Goal: Task Accomplishment & Management: Complete application form

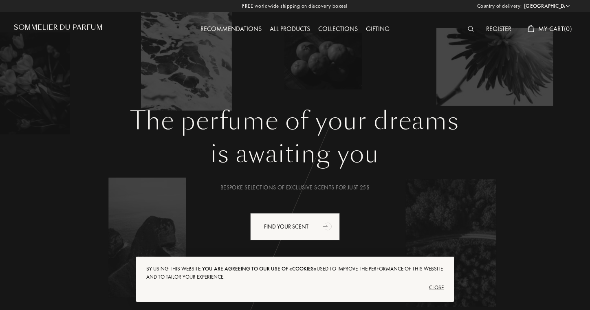
click at [554, 4] on select "Afghanistan Albania Algeria Andorra Angola Anguilla Antartica Antigua and Barbu…" at bounding box center [546, 6] width 49 height 8
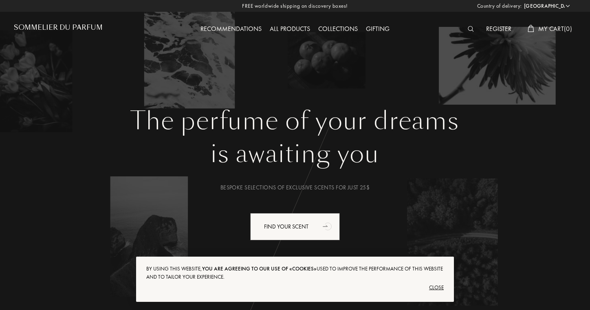
select select "FR"
click at [522, 2] on select "Afghanistan Albania Algeria Andorra Angola Anguilla Antartica Antigua and Barbu…" at bounding box center [546, 6] width 49 height 8
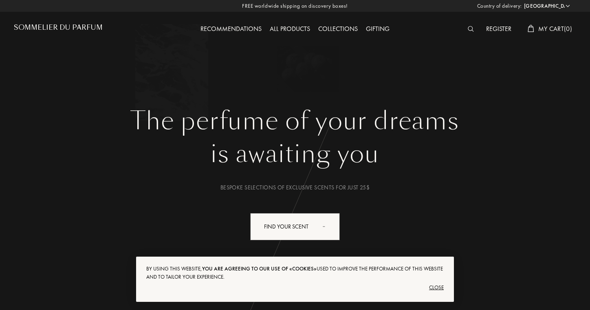
select select "FR"
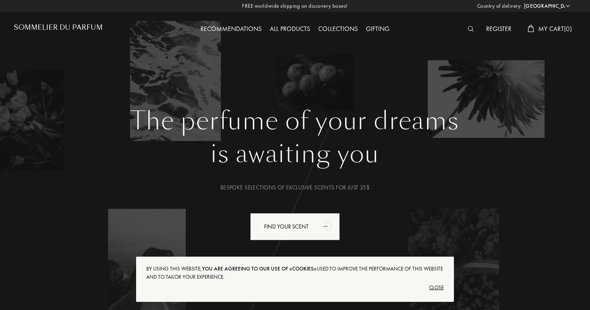
click at [438, 288] on div "Close" at bounding box center [294, 287] width 297 height 13
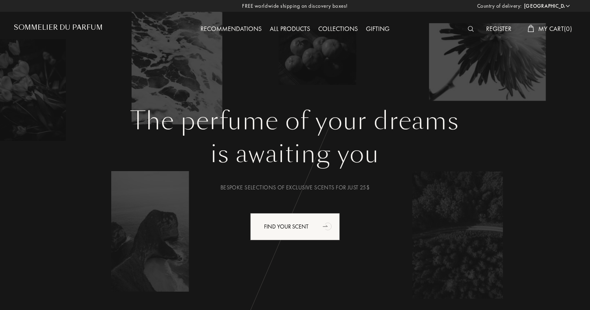
click at [496, 31] on div "Register" at bounding box center [498, 29] width 33 height 11
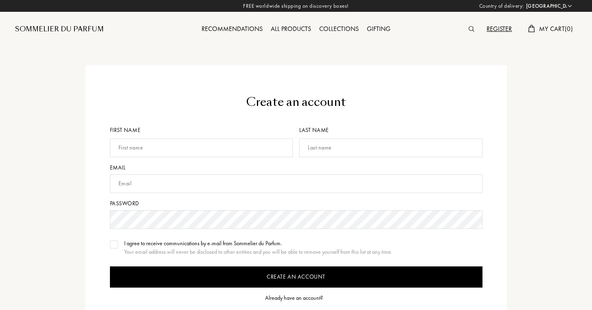
select select "FR"
click at [189, 153] on input "text" at bounding box center [200, 147] width 183 height 19
type input "[PERSON_NAME]"
type input "[PERSON_NAME][EMAIL_ADDRESS][DOMAIN_NAME]"
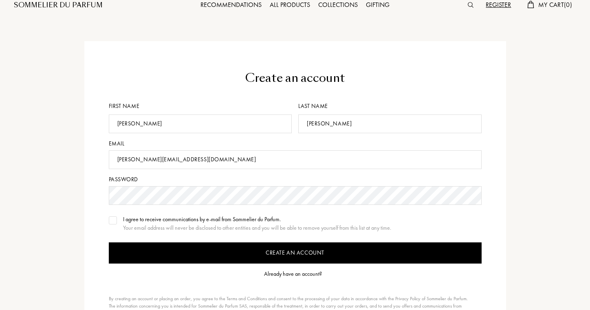
scroll to position [26, 0]
